Goal: Task Accomplishment & Management: Complete application form

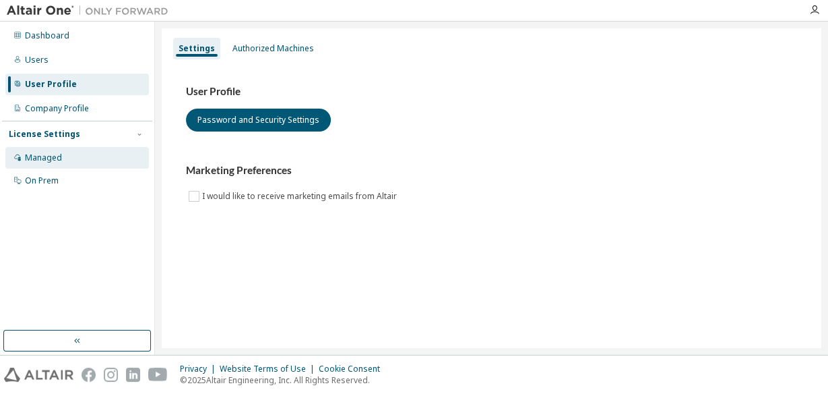
click at [40, 154] on div "Managed" at bounding box center [43, 157] width 37 height 11
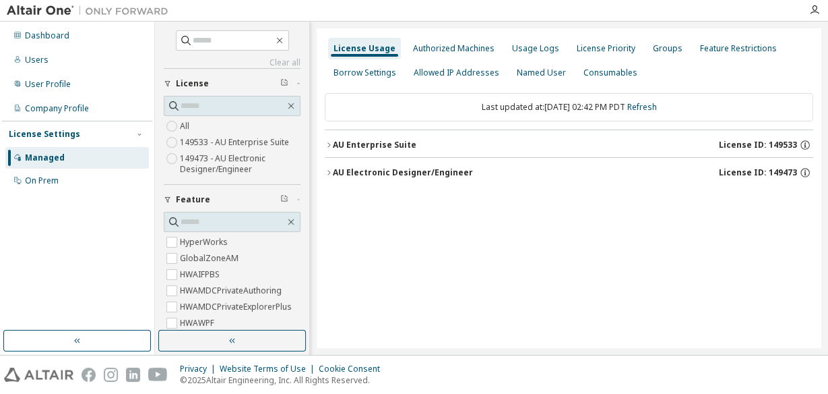
click at [358, 46] on div "License Usage" at bounding box center [365, 48] width 62 height 11
click at [439, 52] on div "Authorized Machines" at bounding box center [454, 48] width 82 height 11
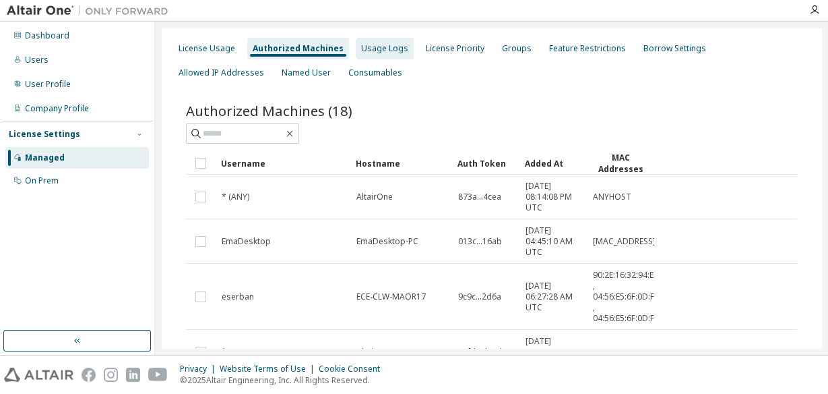
click at [373, 46] on div "Usage Logs" at bounding box center [384, 48] width 47 height 11
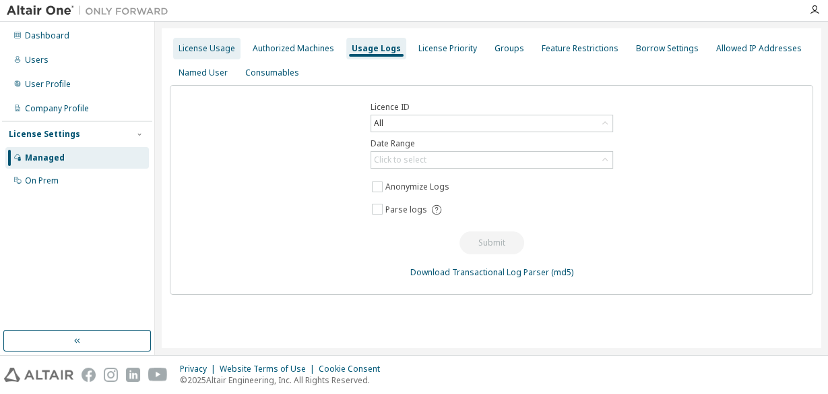
click at [217, 46] on div "License Usage" at bounding box center [207, 48] width 57 height 11
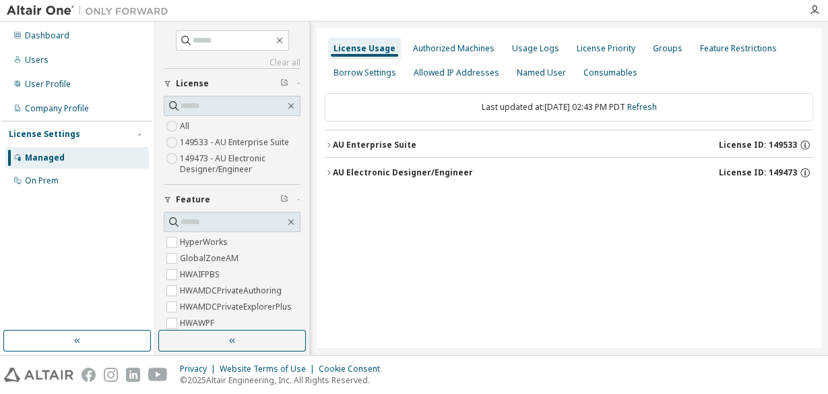
scroll to position [134, 0]
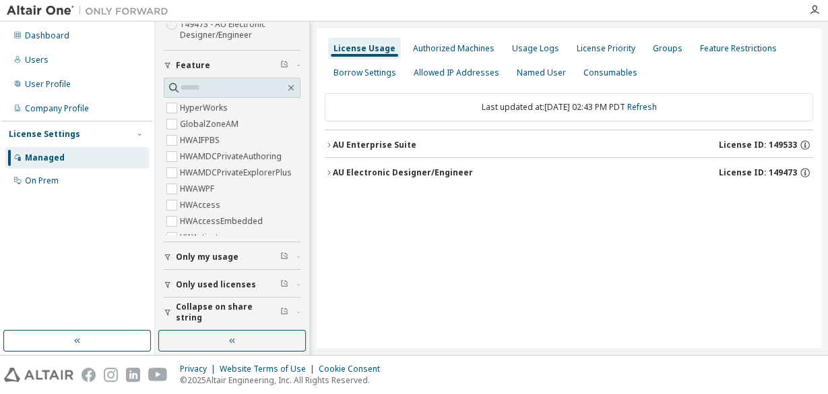
click at [327, 141] on icon "button" at bounding box center [329, 145] width 8 height 8
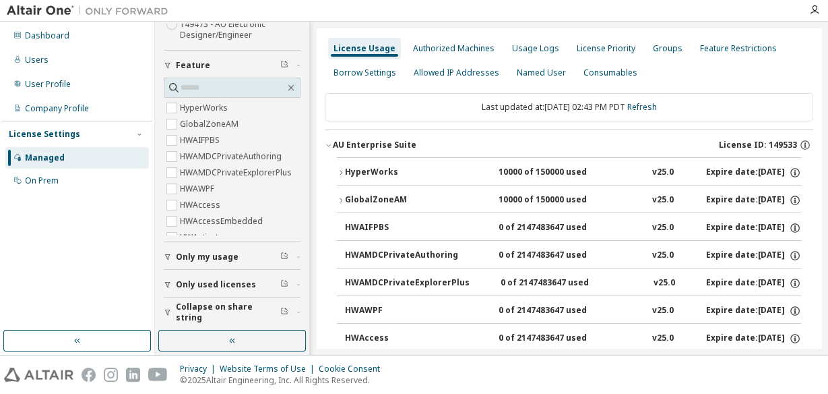
click at [327, 142] on icon "button" at bounding box center [329, 145] width 8 height 8
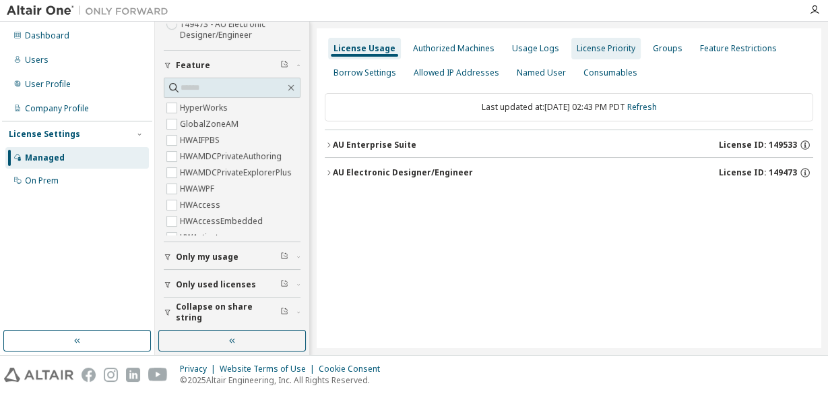
click at [462, 48] on div "Authorized Machines" at bounding box center [454, 48] width 82 height 11
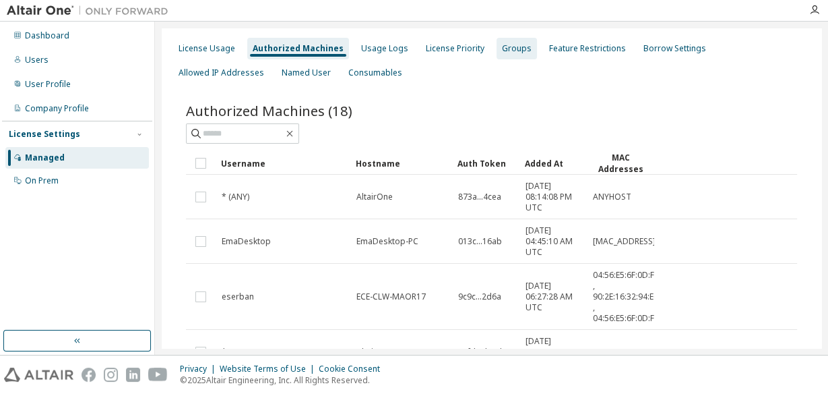
click at [515, 49] on div "Groups" at bounding box center [517, 48] width 30 height 11
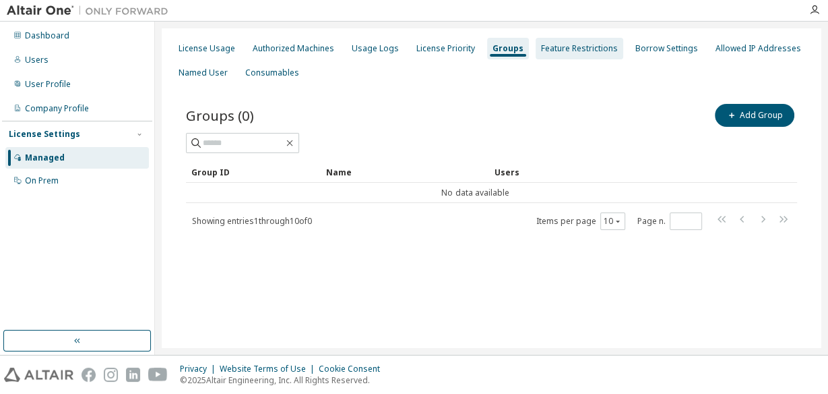
click at [548, 49] on div "Feature Restrictions" at bounding box center [579, 48] width 77 height 11
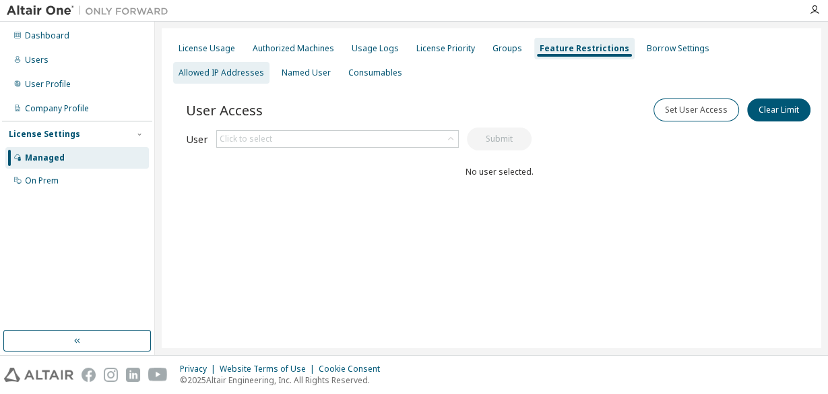
click at [270, 62] on div "Allowed IP Addresses" at bounding box center [221, 73] width 96 height 22
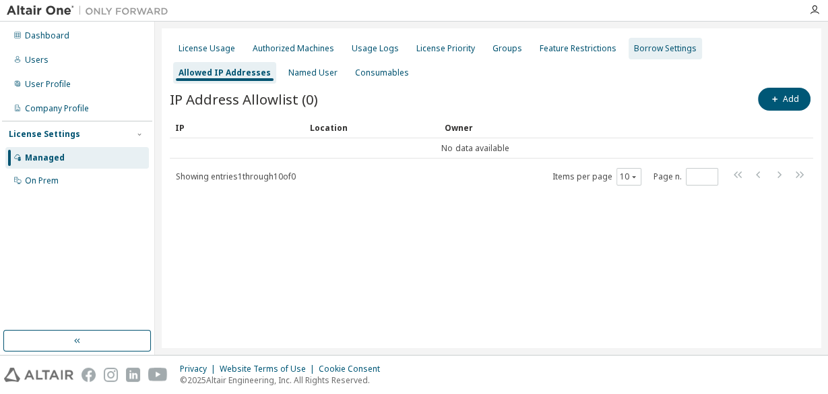
click at [658, 56] on div "Borrow Settings" at bounding box center [665, 49] width 73 height 22
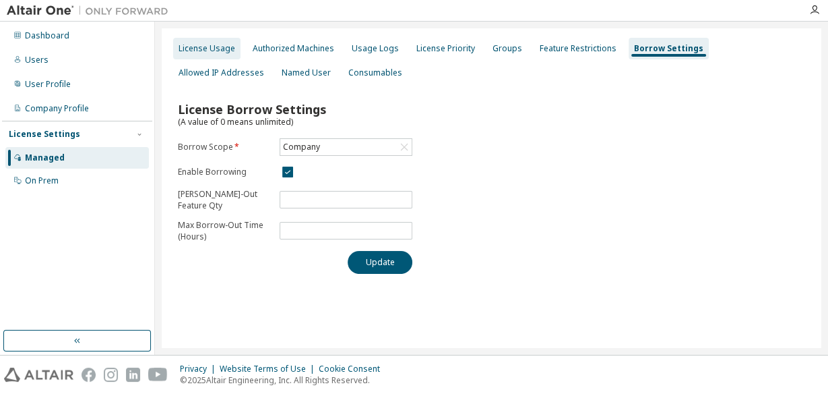
click at [216, 48] on div "License Usage" at bounding box center [207, 48] width 57 height 11
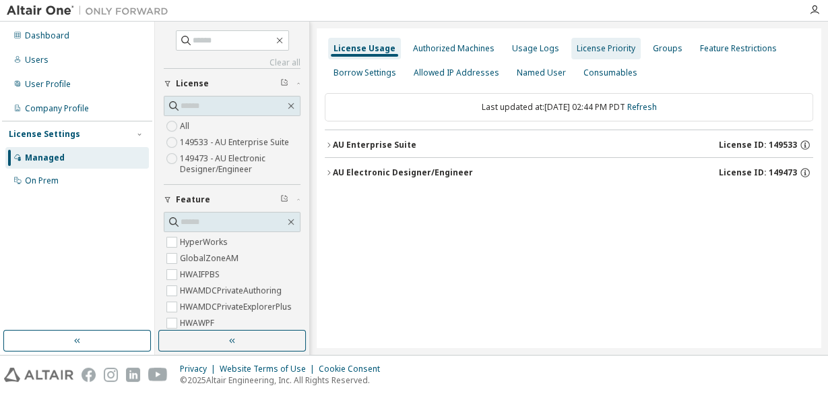
click at [439, 44] on div "Authorized Machines" at bounding box center [454, 48] width 82 height 11
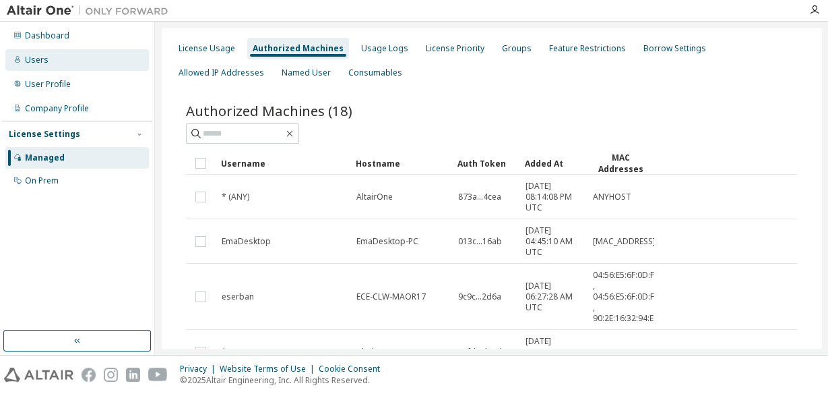
click at [50, 56] on div "Users" at bounding box center [77, 60] width 144 height 22
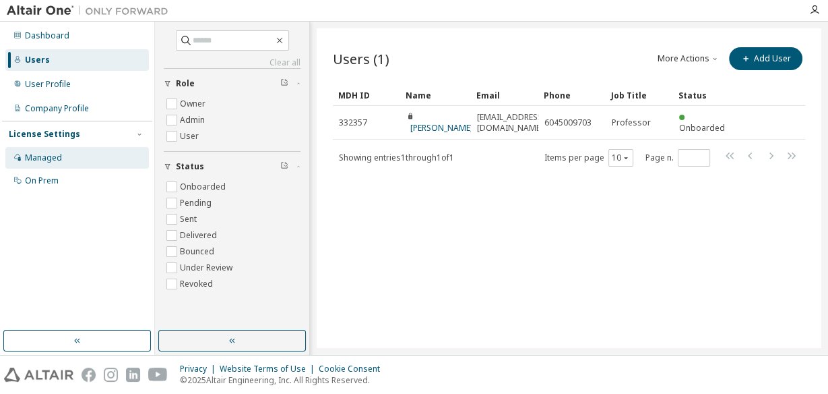
click at [34, 152] on div "Managed" at bounding box center [43, 157] width 37 height 11
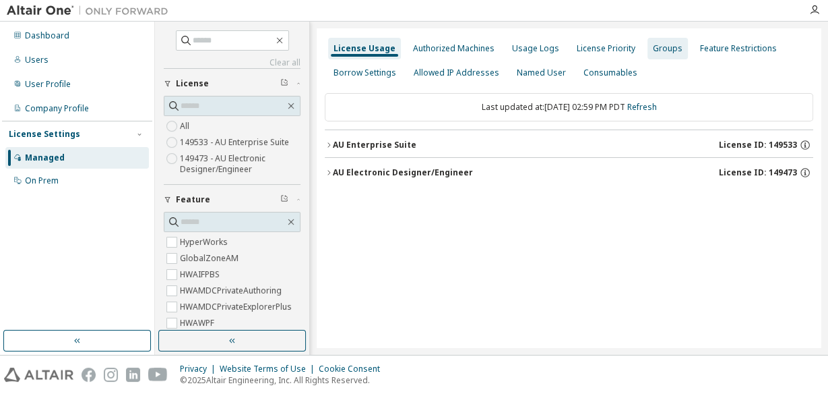
click at [653, 48] on div "Groups" at bounding box center [668, 48] width 30 height 11
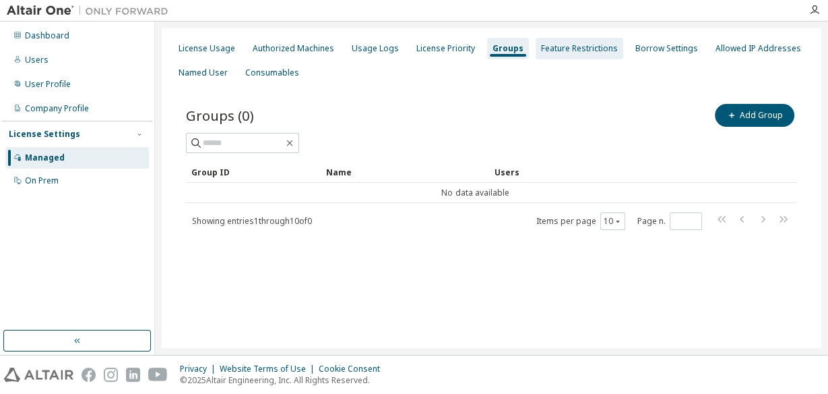
click at [565, 44] on div "Feature Restrictions" at bounding box center [579, 48] width 77 height 11
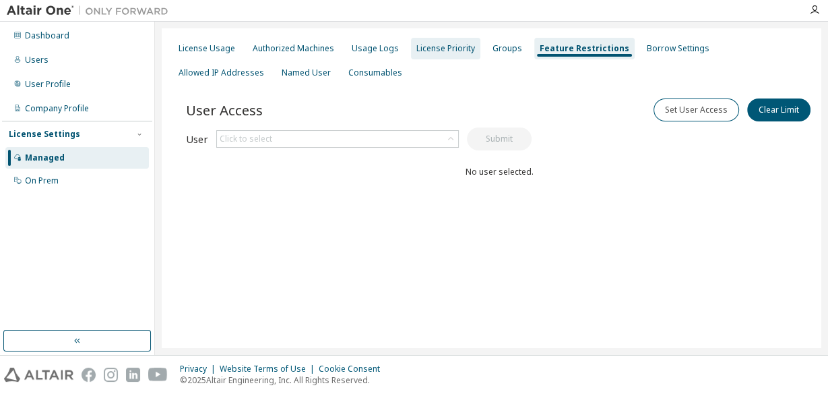
click at [439, 49] on div "License Priority" at bounding box center [445, 48] width 59 height 11
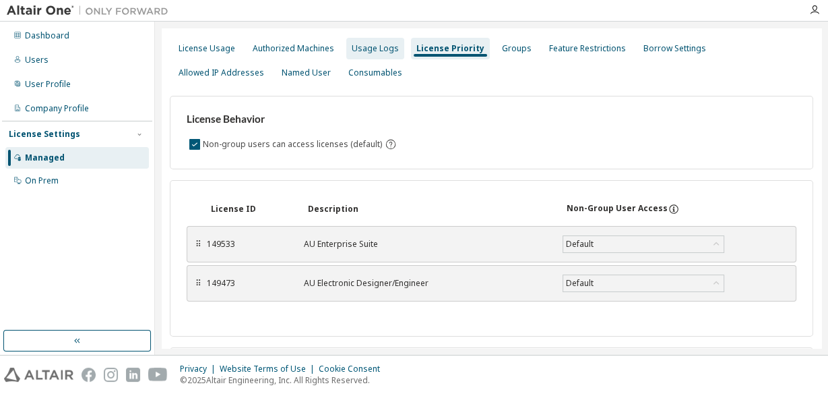
click at [371, 54] on div "Usage Logs" at bounding box center [375, 49] width 58 height 22
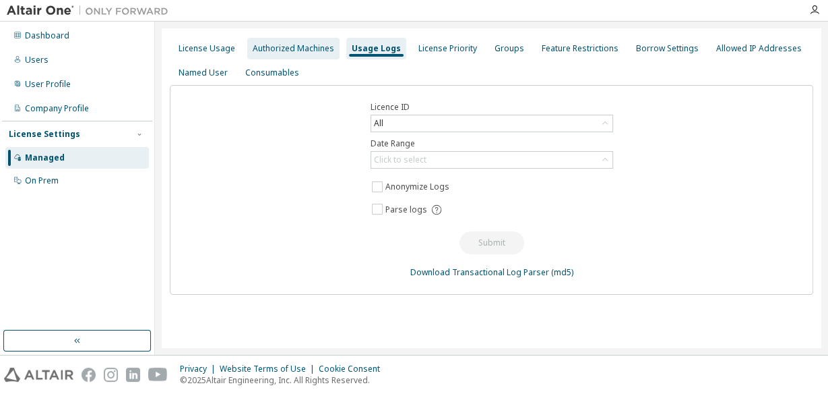
click at [280, 46] on div "Authorized Machines" at bounding box center [294, 48] width 82 height 11
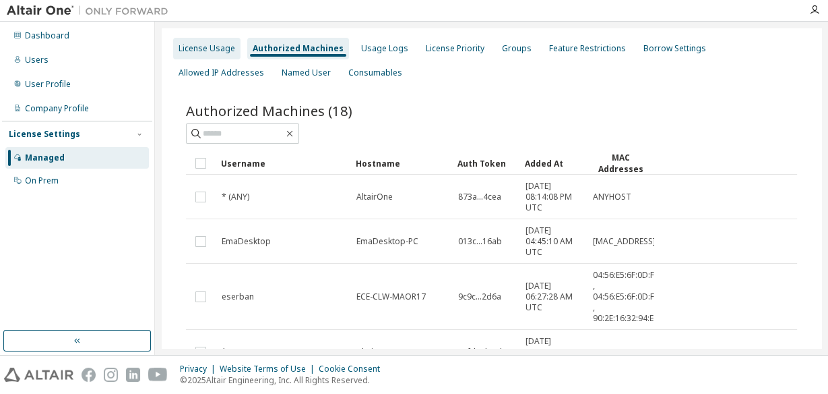
click at [205, 49] on div "License Usage" at bounding box center [207, 48] width 57 height 11
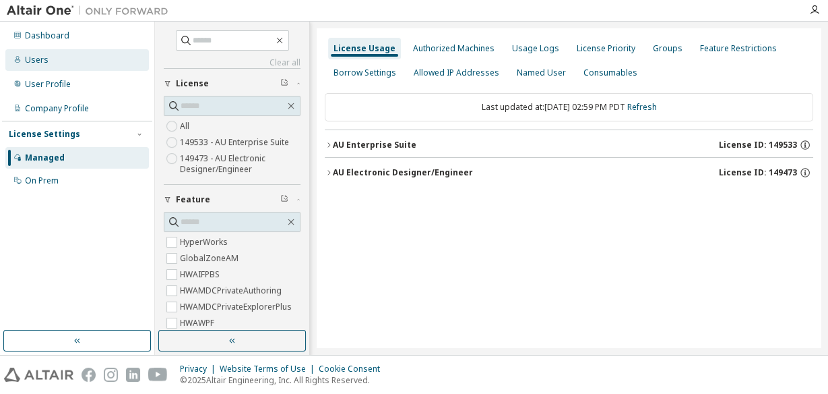
click at [38, 59] on div "Users" at bounding box center [37, 60] width 24 height 11
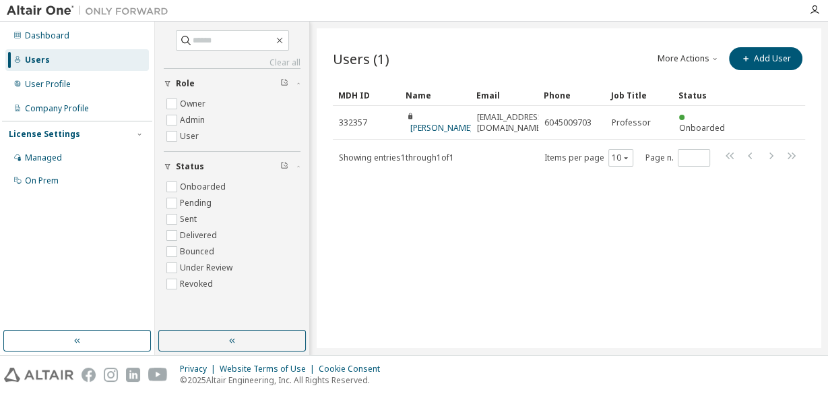
click at [543, 237] on div "Users (1) More Actions Import From CSV Export To CSV Add User Clear Load Save S…" at bounding box center [569, 187] width 505 height 319
click at [750, 62] on icon "button" at bounding box center [746, 59] width 8 height 8
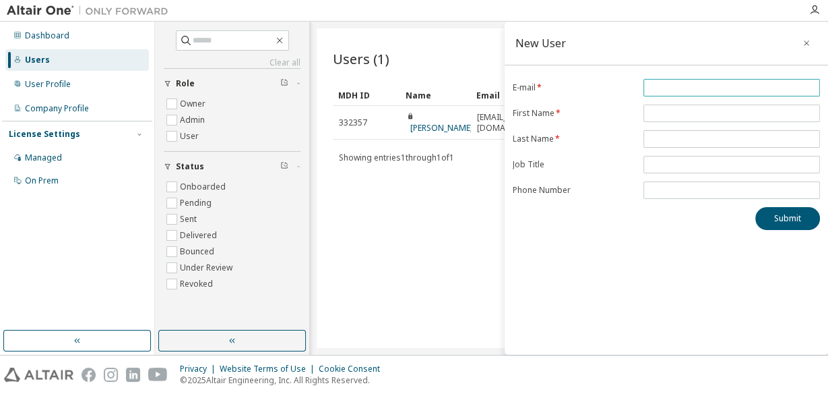
click at [674, 84] on input "email" at bounding box center [732, 87] width 170 height 11
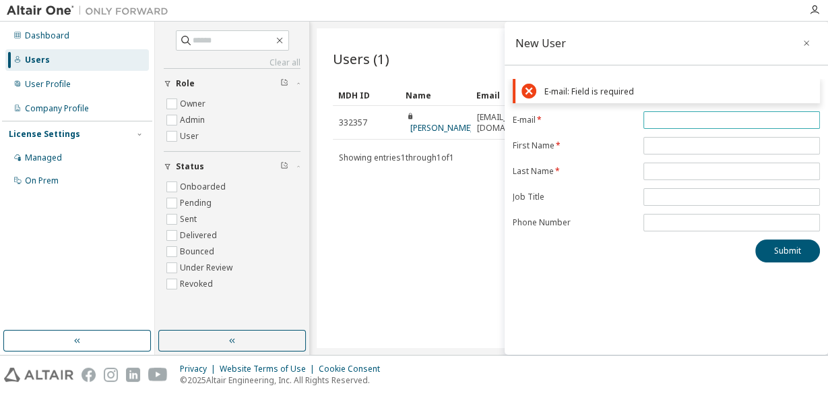
click at [658, 122] on input "email" at bounding box center [732, 120] width 170 height 11
paste input "**********"
type input "**********"
click at [661, 146] on form "**********" at bounding box center [666, 171] width 307 height 120
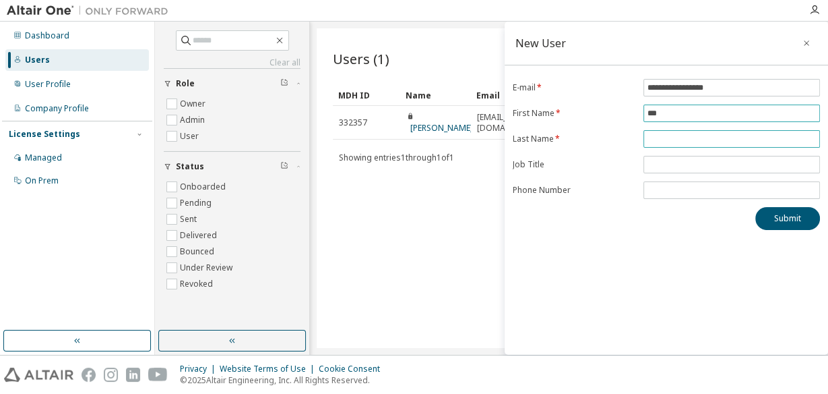
type input "***"
click at [665, 137] on input "text" at bounding box center [732, 138] width 170 height 11
type input "*****"
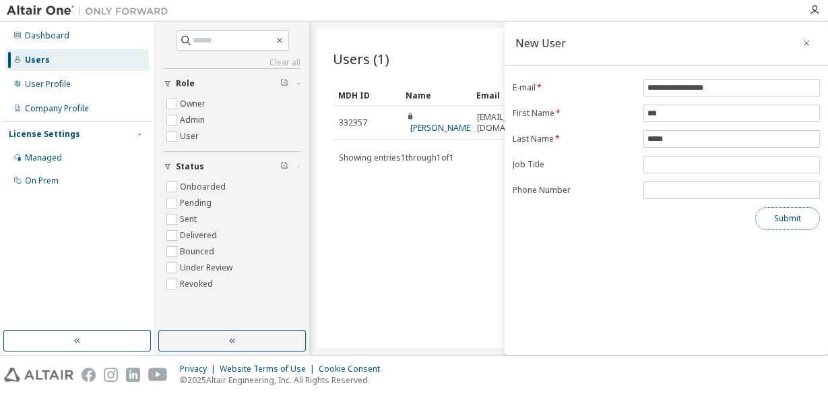
click at [773, 209] on button "Submit" at bounding box center [787, 218] width 65 height 23
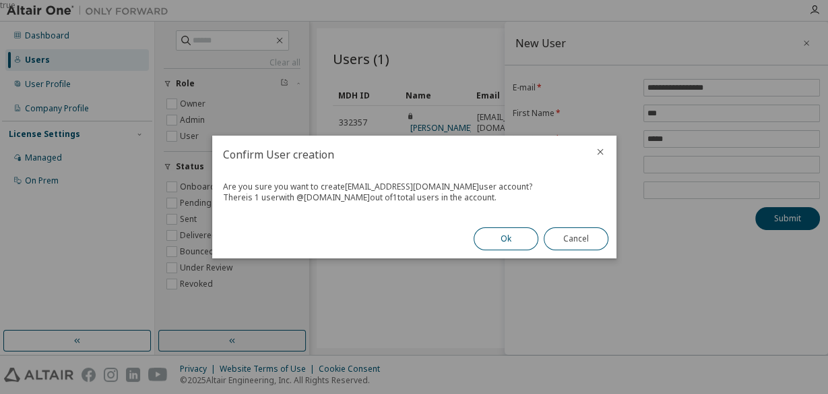
click at [496, 231] on button "Ok" at bounding box center [506, 238] width 65 height 23
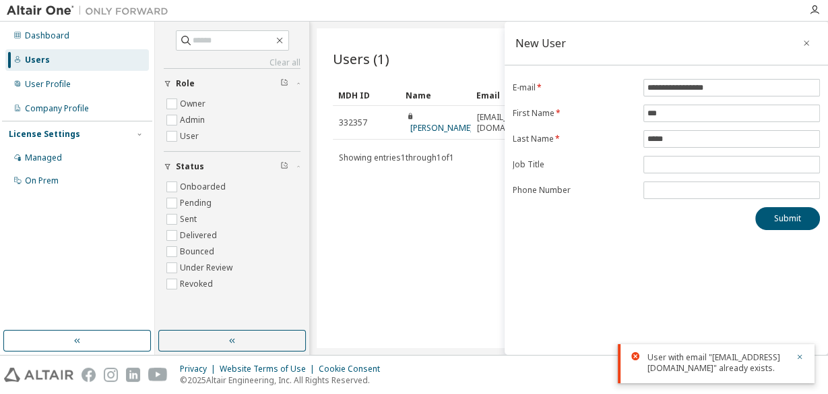
click at [460, 213] on div "Users (1) More Actions Import From CSV Export To CSV Add User Clear Load Save S…" at bounding box center [569, 187] width 505 height 319
click at [798, 353] on icon "button" at bounding box center [800, 356] width 8 height 8
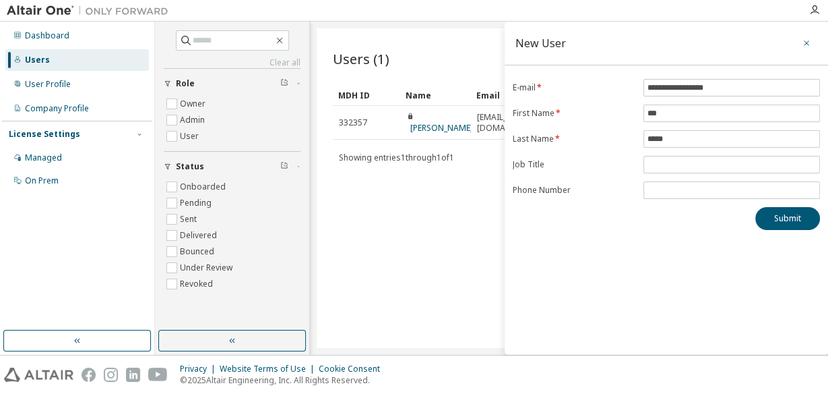
click at [809, 43] on icon "button" at bounding box center [806, 43] width 9 height 11
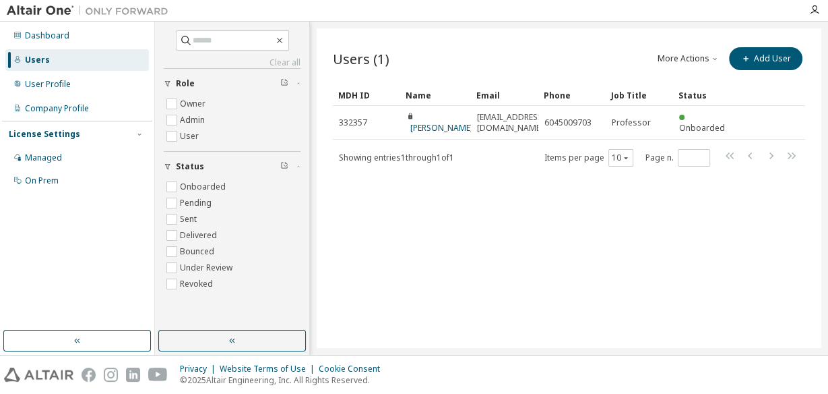
click at [42, 60] on div "Users" at bounding box center [37, 60] width 25 height 11
click at [43, 80] on div "User Profile" at bounding box center [48, 84] width 46 height 11
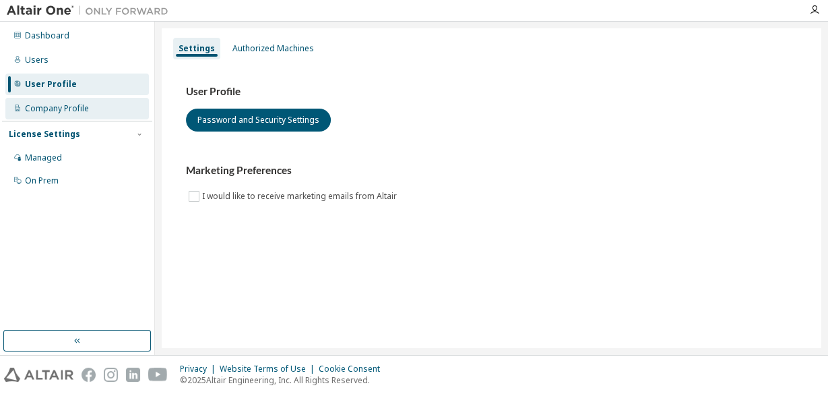
click at [46, 106] on div "Company Profile" at bounding box center [57, 108] width 64 height 11
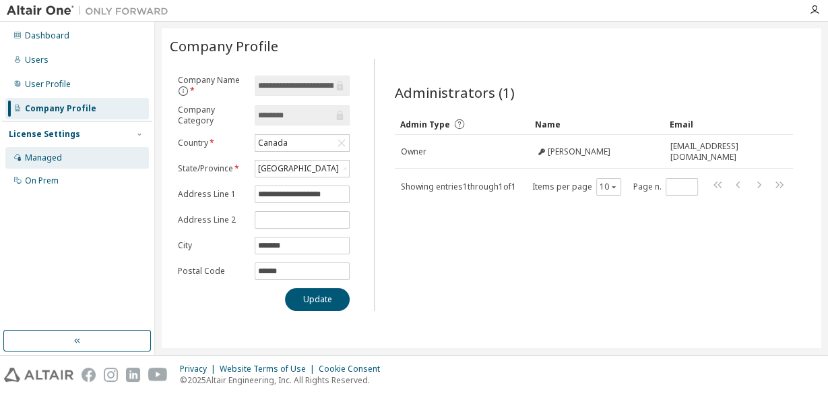
click at [43, 156] on div "Managed" at bounding box center [43, 157] width 37 height 11
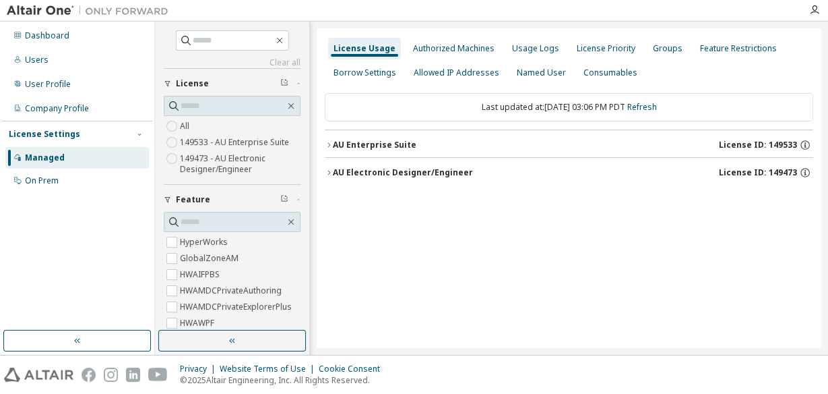
click at [547, 76] on div "Named User" at bounding box center [541, 72] width 49 height 11
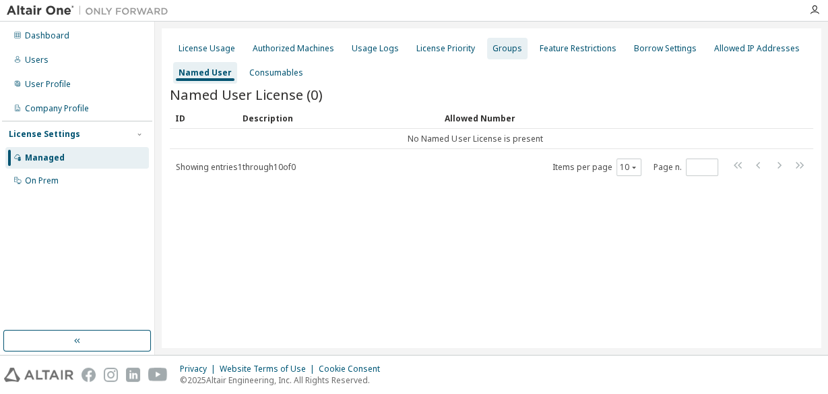
click at [493, 44] on div "Groups" at bounding box center [508, 48] width 30 height 11
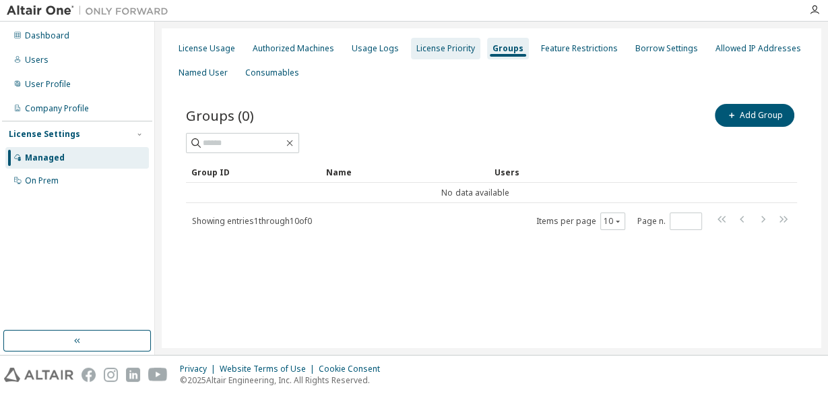
click at [445, 47] on div "License Priority" at bounding box center [445, 48] width 59 height 11
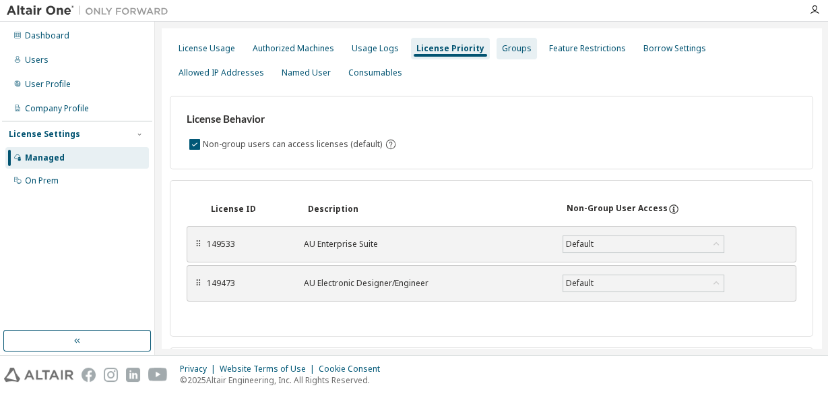
click at [513, 51] on div "Groups" at bounding box center [517, 48] width 30 height 11
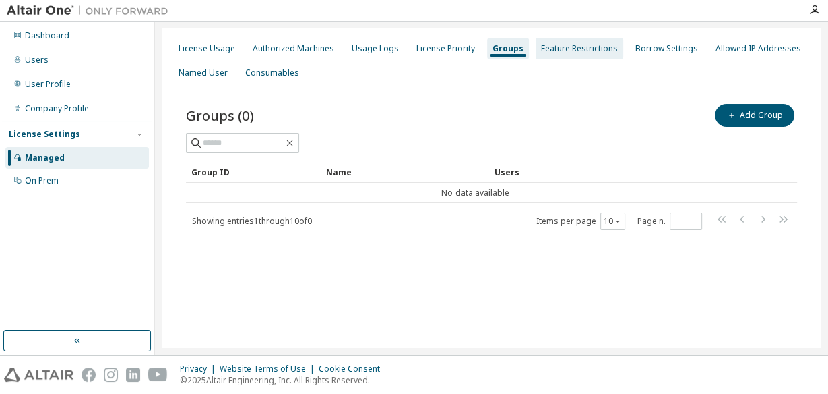
click at [592, 51] on div "Feature Restrictions" at bounding box center [579, 48] width 77 height 11
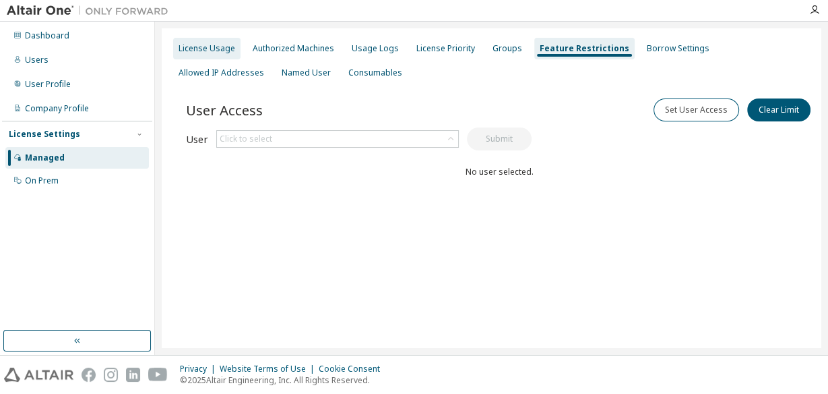
click at [191, 48] on div "License Usage" at bounding box center [207, 48] width 57 height 11
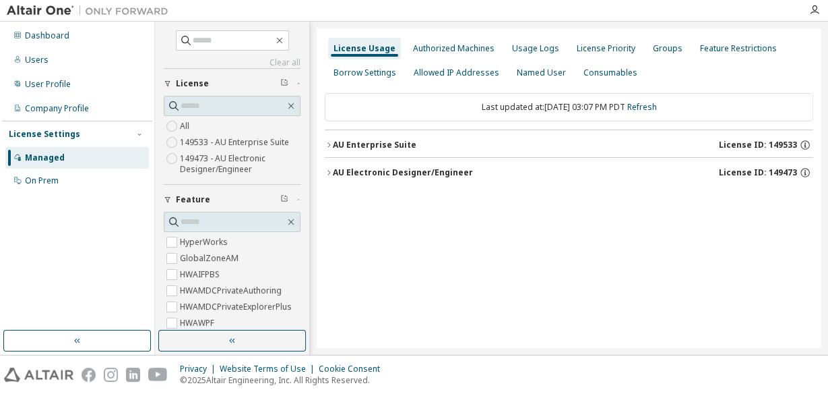
click at [373, 48] on div "License Usage" at bounding box center [365, 48] width 62 height 11
click at [24, 60] on div "Users" at bounding box center [77, 60] width 144 height 22
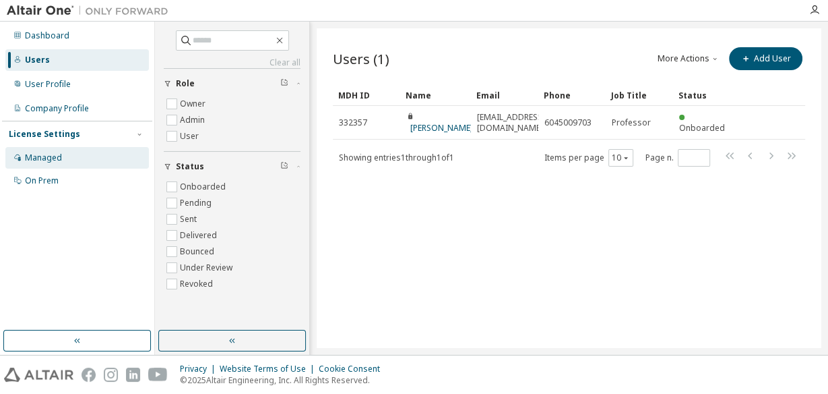
click at [56, 161] on div "Managed" at bounding box center [43, 157] width 37 height 11
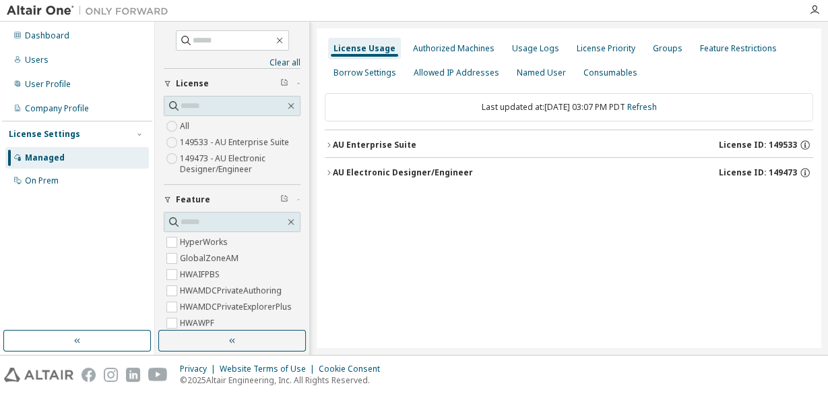
click at [327, 145] on icon "button" at bounding box center [329, 145] width 8 height 8
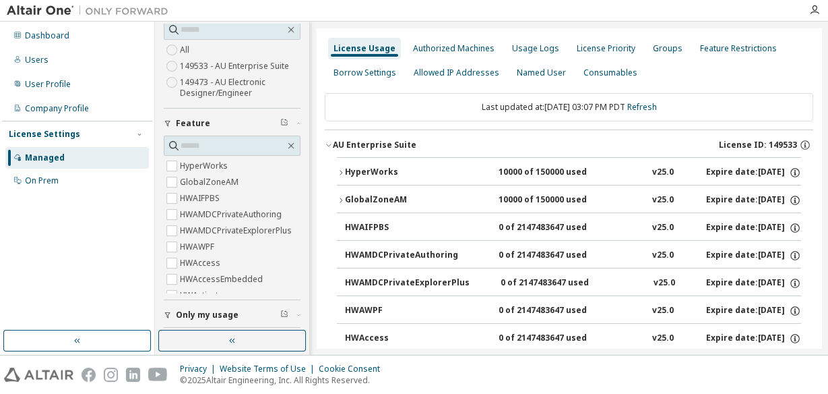
scroll to position [134, 0]
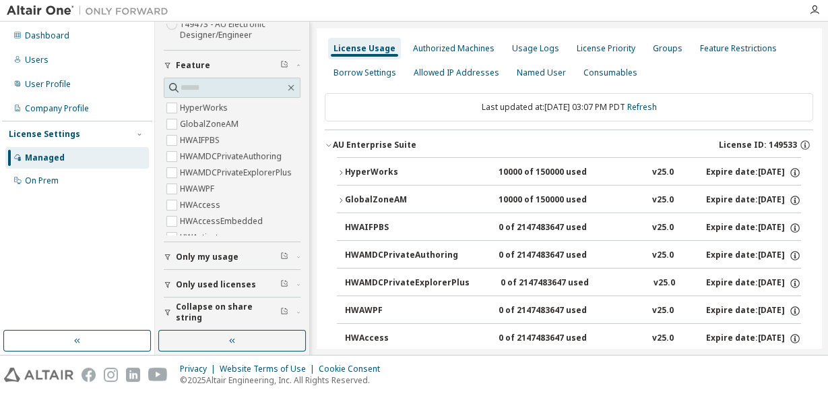
click at [183, 254] on span "Only my usage" at bounding box center [207, 256] width 63 height 11
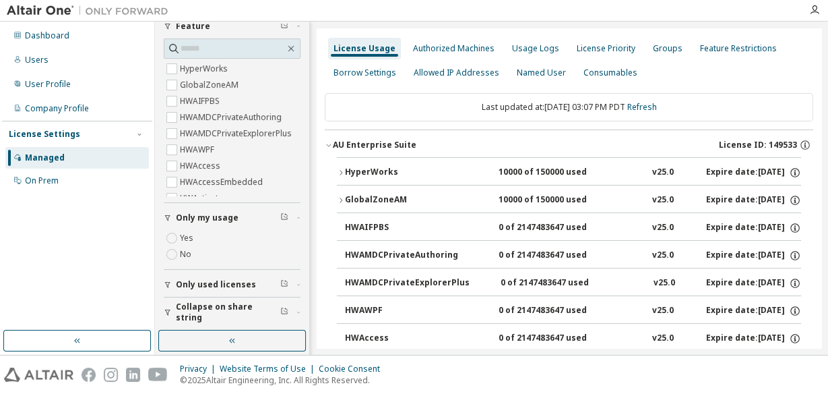
click at [201, 282] on span "Only used licenses" at bounding box center [216, 284] width 80 height 11
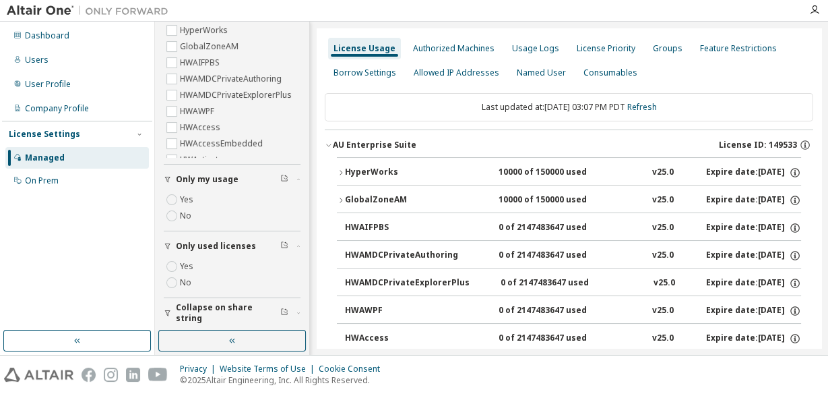
click at [207, 310] on span "Collapse on share string" at bounding box center [228, 313] width 104 height 22
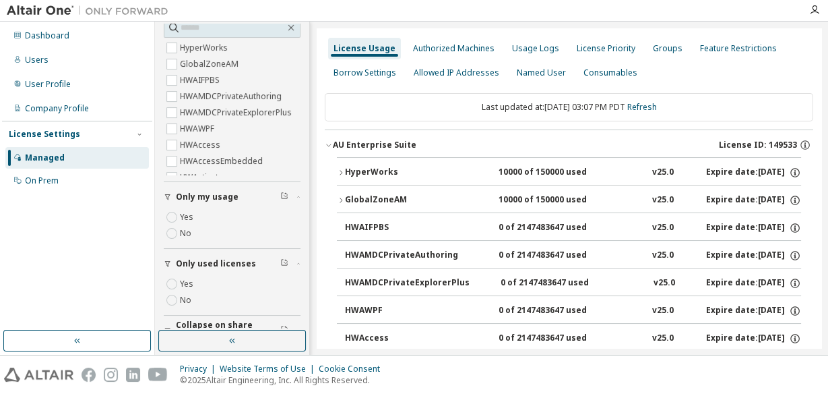
scroll to position [197, 0]
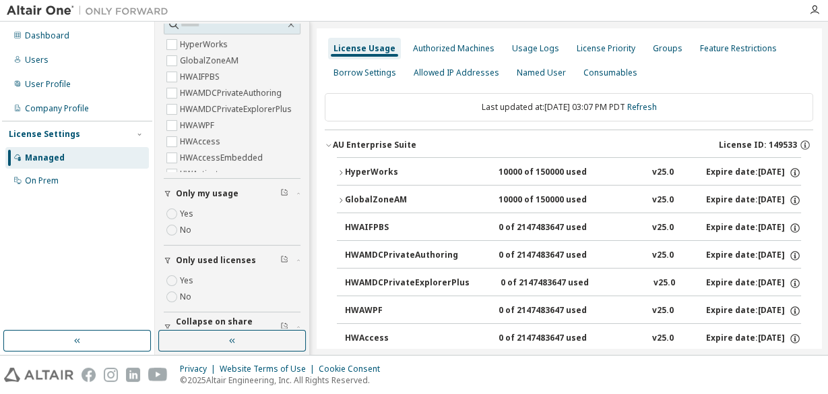
click at [203, 193] on span "Only my usage" at bounding box center [207, 193] width 63 height 11
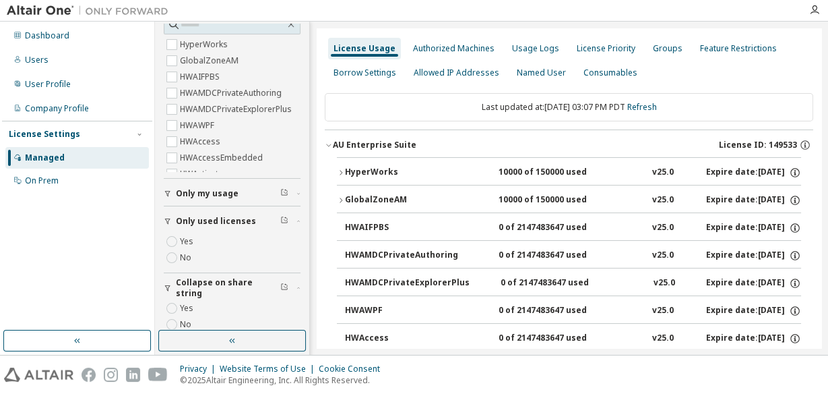
scroll to position [158, 0]
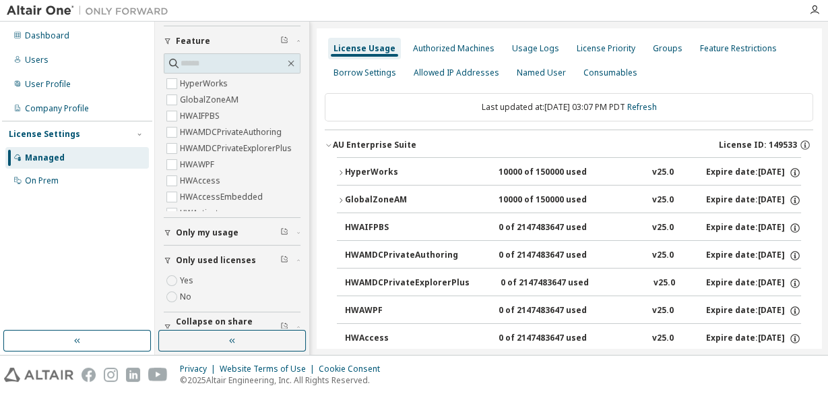
click at [189, 256] on span "Only used licenses" at bounding box center [216, 260] width 80 height 11
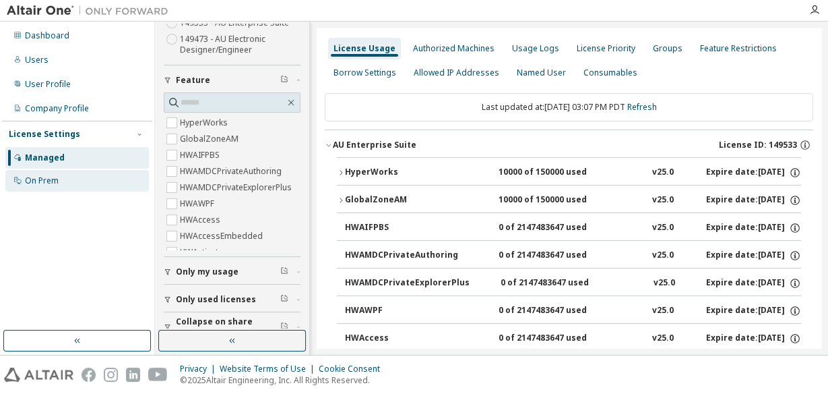
click at [42, 179] on div "On Prem" at bounding box center [42, 180] width 34 height 11
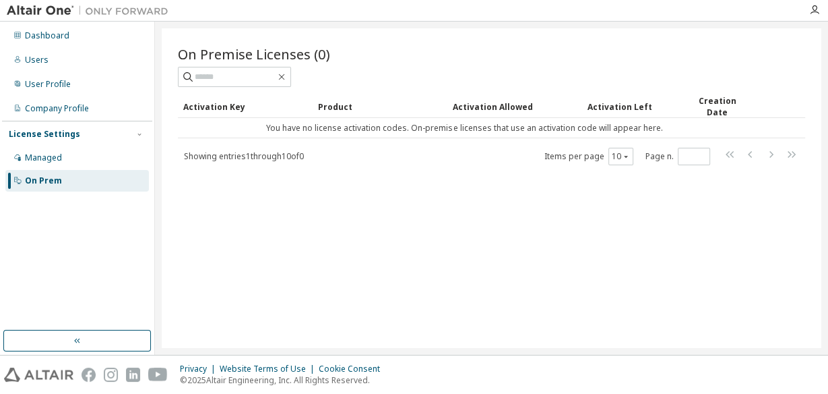
click at [336, 103] on div "Product" at bounding box center [380, 107] width 124 height 22
click at [479, 100] on div "Activation Allowed" at bounding box center [515, 107] width 124 height 22
click at [230, 104] on div "Activation Key" at bounding box center [245, 107] width 124 height 22
click at [40, 55] on div "Users" at bounding box center [37, 60] width 24 height 11
